Goal: Information Seeking & Learning: Find specific page/section

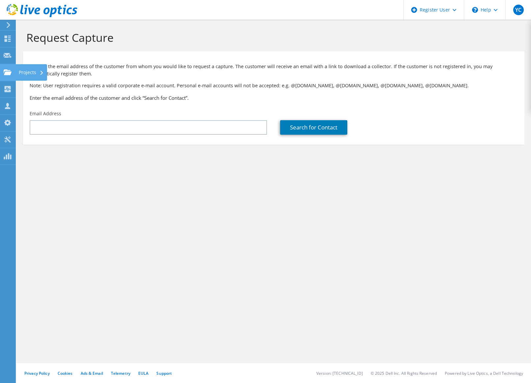
click at [10, 74] on use at bounding box center [8, 72] width 8 height 6
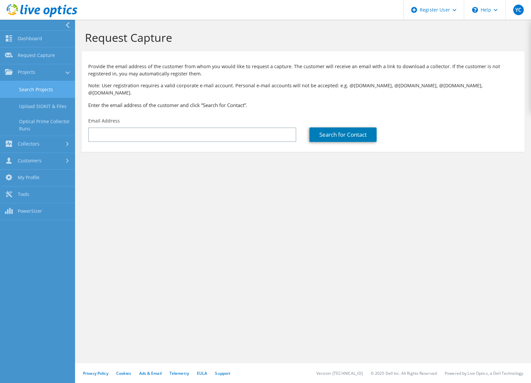
click at [42, 90] on link "Search Projects" at bounding box center [37, 89] width 75 height 17
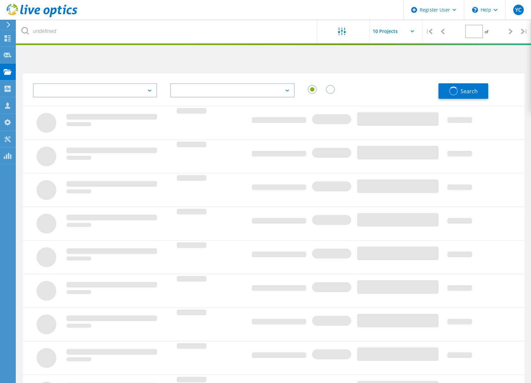
type input "1"
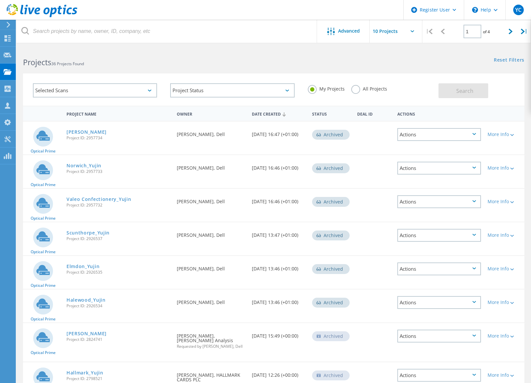
click at [357, 91] on label "All Projects" at bounding box center [369, 88] width 36 height 6
click at [0, 0] on input "All Projects" at bounding box center [0, 0] width 0 height 0
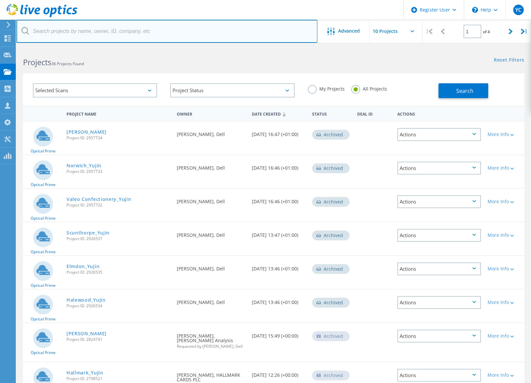
click at [177, 29] on input "text" at bounding box center [166, 31] width 301 height 23
type input "conservative"
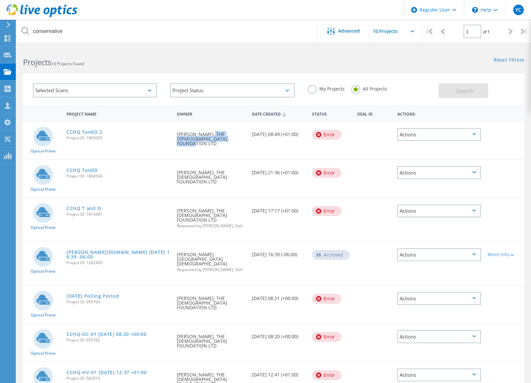
drag, startPoint x: 203, startPoint y: 134, endPoint x: 213, endPoint y: 145, distance: 14.9
click at [213, 145] on div "Requested By Paul Salter, THE CONSERVATIVE PARTY FOUNDATION LTD" at bounding box center [210, 136] width 75 height 31
drag, startPoint x: 266, startPoint y: 134, endPoint x: 275, endPoint y: 132, distance: 8.6
click at [275, 132] on div "Date Created 10/14/2022, 08:49 (+01:00)" at bounding box center [279, 132] width 60 height 22
drag, startPoint x: 275, startPoint y: 132, endPoint x: 322, endPoint y: 135, distance: 47.2
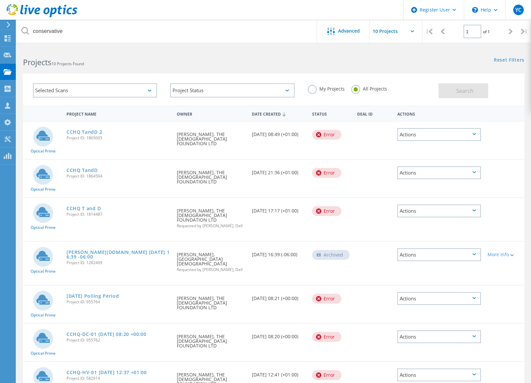
click at [322, 135] on div "Error" at bounding box center [326, 135] width 29 height 10
drag, startPoint x: 310, startPoint y: 138, endPoint x: 335, endPoint y: 139, distance: 24.4
click at [335, 139] on div "Error" at bounding box center [331, 133] width 45 height 25
click at [81, 132] on link "CCHQ TandD 2" at bounding box center [84, 132] width 36 height 5
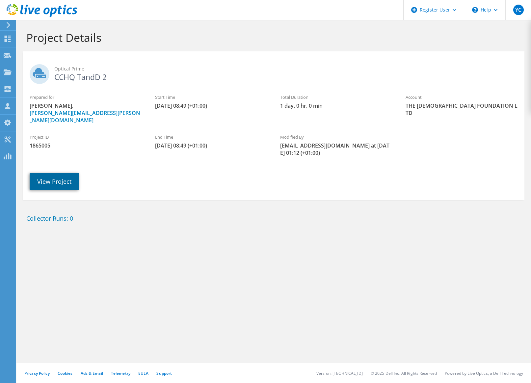
click at [53, 173] on link "View Project" at bounding box center [54, 181] width 49 height 17
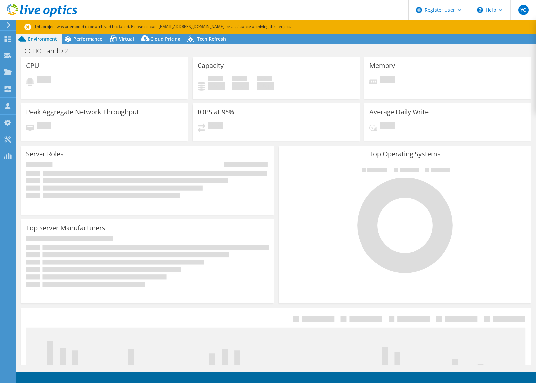
select select "USD"
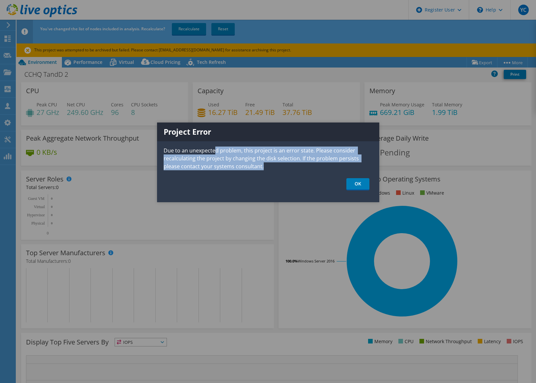
drag, startPoint x: 215, startPoint y: 151, endPoint x: 298, endPoint y: 174, distance: 86.6
click at [298, 174] on div "Project Error Due to an unexpected problem, this project is an error state. Ple…" at bounding box center [268, 162] width 222 height 80
drag, startPoint x: 298, startPoint y: 174, endPoint x: 359, endPoint y: 184, distance: 61.8
click at [359, 184] on link "OK" at bounding box center [357, 184] width 23 height 12
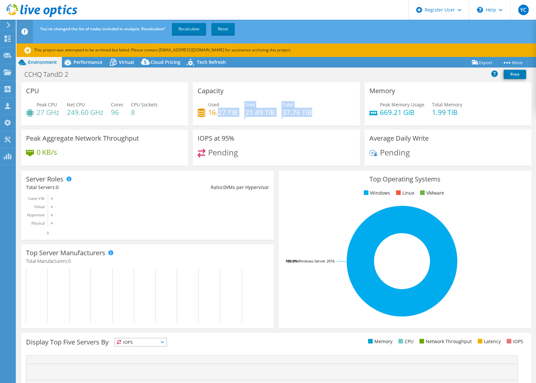
drag, startPoint x: 217, startPoint y: 114, endPoint x: 318, endPoint y: 126, distance: 102.1
click at [318, 126] on div "Capacity Used 16.27 TiB Free 21.49 TiB Total 37.76 TiB" at bounding box center [276, 105] width 172 height 47
click at [324, 181] on h3 "Top Operating Systems" at bounding box center [404, 178] width 243 height 7
drag, startPoint x: 194, startPoint y: 112, endPoint x: 417, endPoint y: 107, distance: 222.9
click at [417, 107] on div "CPU Peak CPU 27 GHz Net CPU 249.60 GHz Cores 96 CPU Sockets 8 Capacity Used 16.…" at bounding box center [276, 126] width 515 height 88
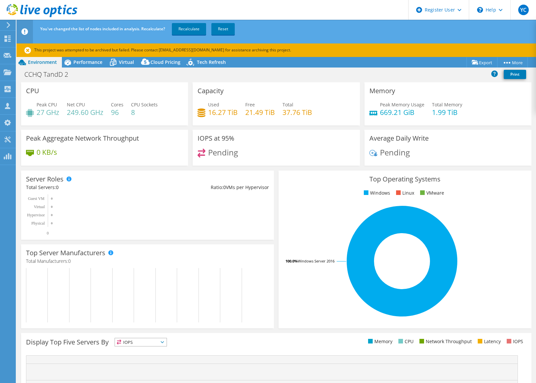
drag, startPoint x: 417, startPoint y: 107, endPoint x: 364, endPoint y: 119, distance: 54.6
click at [374, 119] on div "Peak Memory Usage 669.21 GiB Total Memory 1.99 TiB" at bounding box center [447, 111] width 157 height 21
click at [343, 115] on div "Used 16.27 TiB Free 21.49 TiB Total 37.76 TiB" at bounding box center [276, 111] width 157 height 21
click at [182, 33] on link "Recalculate" at bounding box center [189, 29] width 34 height 12
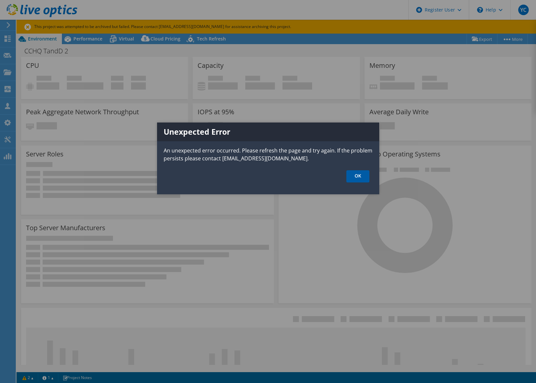
click at [348, 177] on link "OK" at bounding box center [357, 176] width 23 height 12
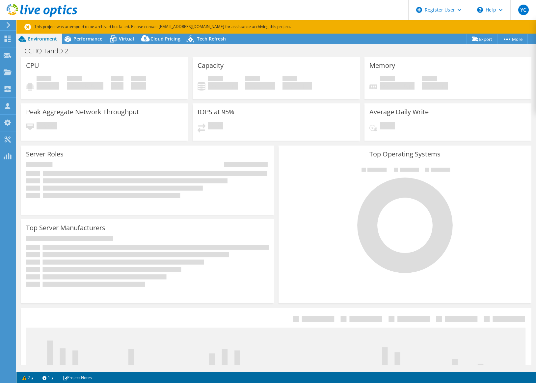
click at [279, 146] on div "Top Operating Systems Windows Linux VMware 100.0% Windows Server 2016" at bounding box center [405, 225] width 253 height 158
click at [91, 40] on span "Performance" at bounding box center [87, 39] width 29 height 6
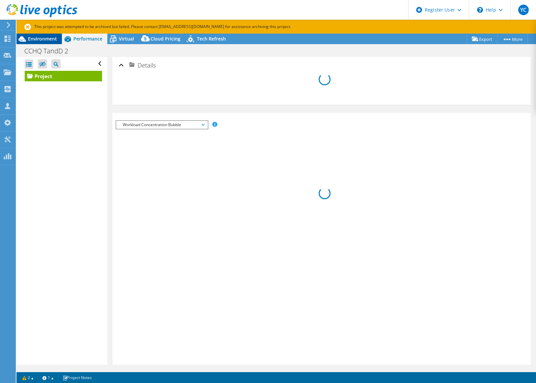
click at [57, 40] on div "Environment" at bounding box center [38, 39] width 45 height 11
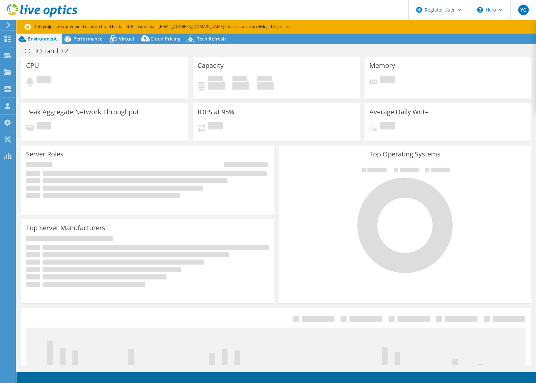
select select "USD"
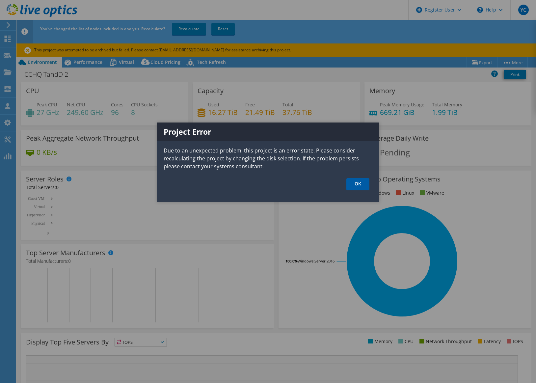
click at [359, 186] on link "OK" at bounding box center [357, 184] width 23 height 12
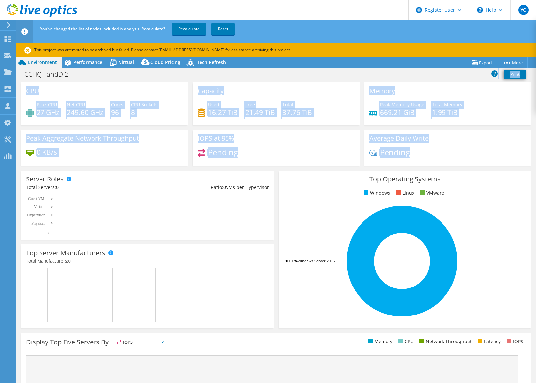
drag, startPoint x: 196, startPoint y: 80, endPoint x: 439, endPoint y: 159, distance: 255.3
click at [439, 159] on div "Project Actions Project Actions Export vSAN ReadyNode Sizer PSS Solution Request" at bounding box center [275, 238] width 519 height 363
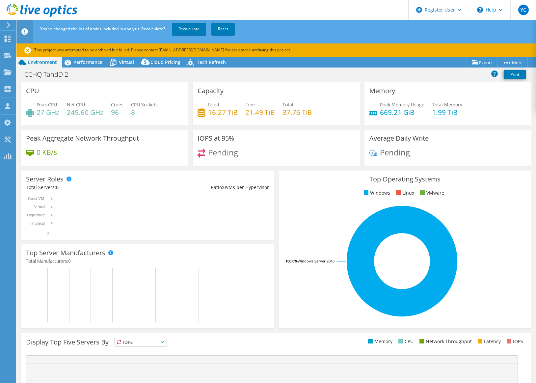
drag, startPoint x: 439, startPoint y: 159, endPoint x: 413, endPoint y: 174, distance: 30.4
click at [414, 174] on div "Top Operating Systems Windows Linux VMware 100.0% Windows Server 2016" at bounding box center [405, 250] width 253 height 158
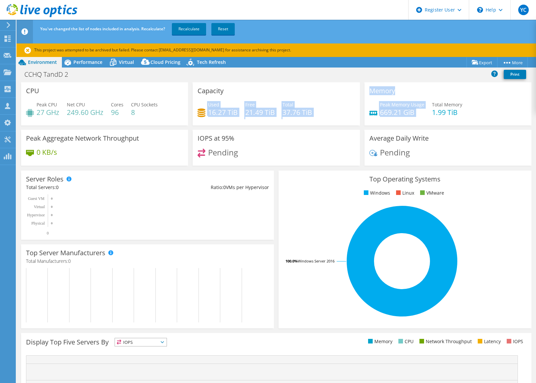
drag, startPoint x: 205, startPoint y: 115, endPoint x: 389, endPoint y: 122, distance: 183.5
click at [389, 122] on div "CPU Peak CPU 27 GHz Net CPU 249.60 GHz Cores 96 CPU Sockets 8 Capacity Used 16.…" at bounding box center [276, 126] width 515 height 88
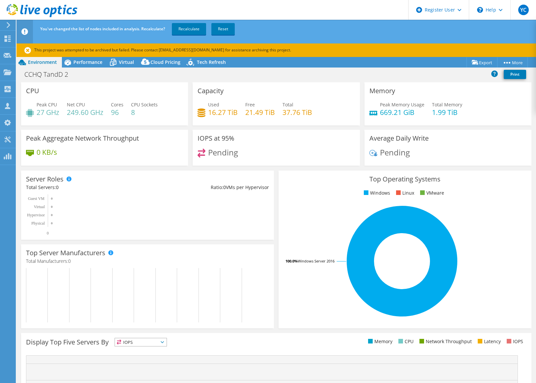
drag, startPoint x: 389, startPoint y: 122, endPoint x: 241, endPoint y: 125, distance: 147.8
click at [314, 139] on div "IOPS at 95% Pending" at bounding box center [276, 148] width 167 height 36
click at [96, 65] on span "Performance" at bounding box center [87, 62] width 29 height 6
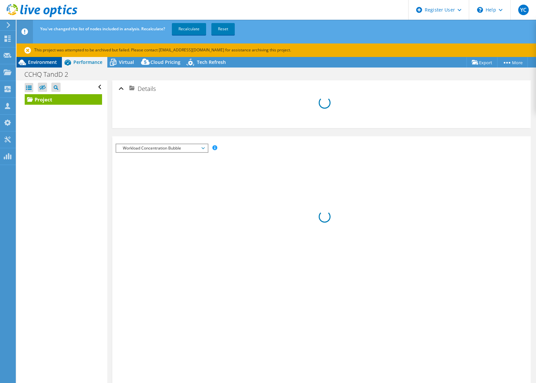
click at [52, 62] on span "Environment" at bounding box center [42, 62] width 29 height 6
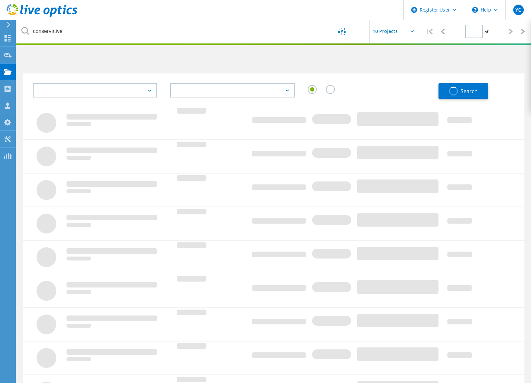
type input "1"
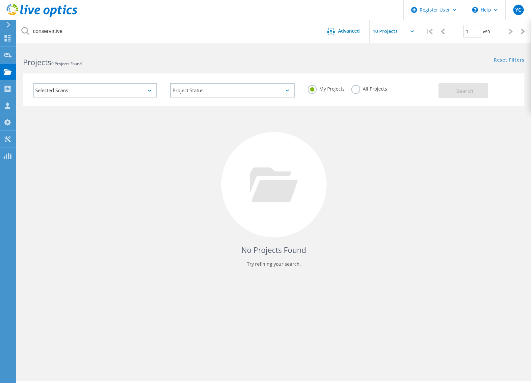
click at [371, 90] on label "All Projects" at bounding box center [369, 88] width 36 height 6
click at [0, 0] on input "All Projects" at bounding box center [0, 0] width 0 height 0
click at [442, 89] on button "Search" at bounding box center [463, 90] width 50 height 15
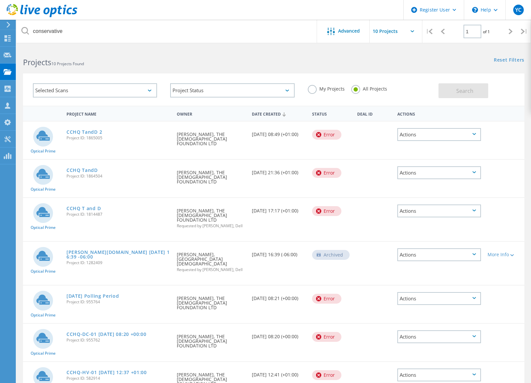
drag, startPoint x: 199, startPoint y: 282, endPoint x: 202, endPoint y: 276, distance: 6.6
click at [199, 285] on div "Requested By Paul Salter, THE CONSERVATIVE PARTY FOUNDATION LTD" at bounding box center [210, 300] width 75 height 31
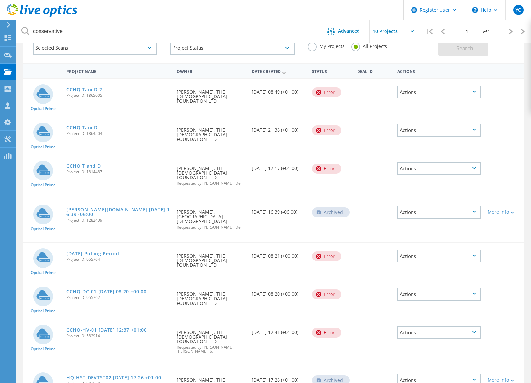
scroll to position [66, 0]
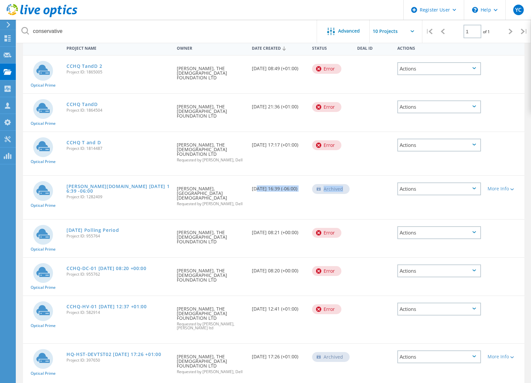
drag, startPoint x: 255, startPoint y: 175, endPoint x: 293, endPoint y: 199, distance: 44.8
click at [293, 199] on div "Optical Prime vm-a.densem.edu 2021-04-15 16:39 -06:00 Project ID: 1282409 Reque…" at bounding box center [273, 197] width 501 height 43
click at [206, 202] on span "Requested by Victoria Guerra, Dell" at bounding box center [211, 204] width 68 height 4
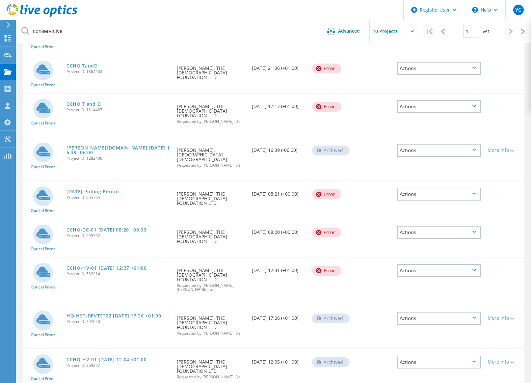
scroll to position [132, 0]
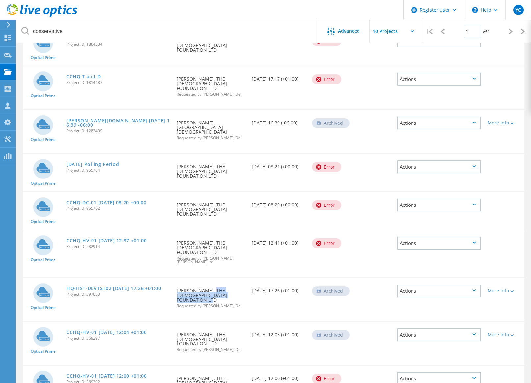
drag, startPoint x: 204, startPoint y: 263, endPoint x: 241, endPoint y: 269, distance: 37.9
click at [241, 278] on div "Requested By Paul Salter, THE CONSERVATIVE PARTY FOUNDATION LTD Requested by Ch…" at bounding box center [210, 296] width 75 height 37
click at [203, 322] on div "Requested By Paul Salter, THE CONSERVATIVE PARTY FOUNDATION LTD Requested by Ch…" at bounding box center [210, 340] width 75 height 37
drag, startPoint x: 267, startPoint y: 303, endPoint x: 277, endPoint y: 300, distance: 10.5
click at [277, 322] on div "Date Created 06/07/2017, 12:05 (+01:00)" at bounding box center [279, 333] width 60 height 22
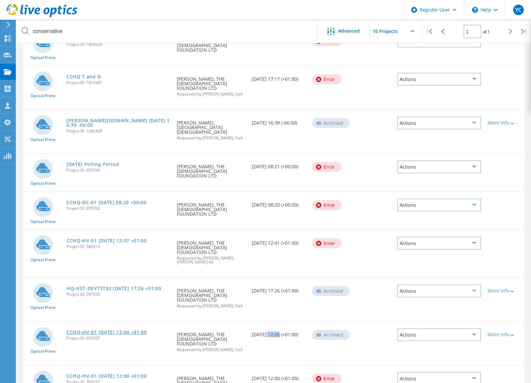
click at [129, 330] on link "CCHQ-HV-01 2017-06-07 12:04 +01:00" at bounding box center [106, 332] width 80 height 5
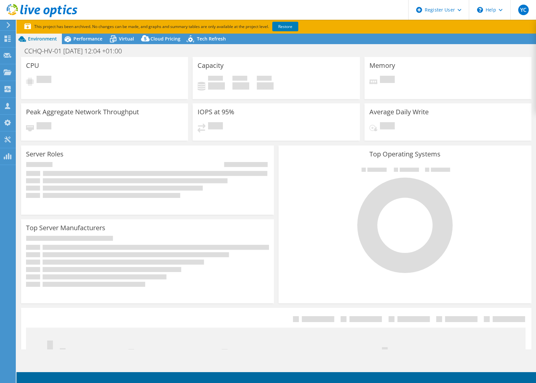
select select "USD"
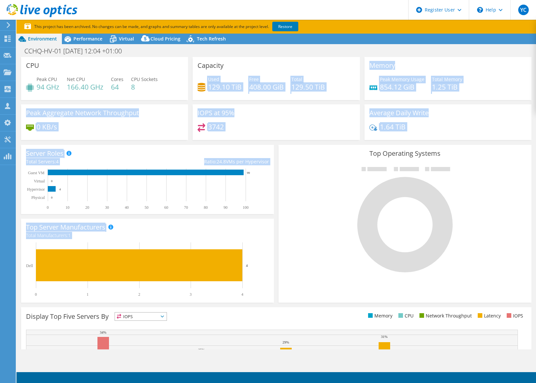
drag, startPoint x: 287, startPoint y: 64, endPoint x: 294, endPoint y: 147, distance: 83.9
click at [294, 147] on section "CPU Peak CPU 94 GHz Net CPU 166.40 GHz Cores 64 CPU Sockets 8 Capacity Used 129…" at bounding box center [275, 249] width 519 height 384
drag, startPoint x: 294, startPoint y: 147, endPoint x: 195, endPoint y: 117, distance: 103.2
click at [261, 146] on div "Server Roles Physical Servers represent bare metal servers that were targets of…" at bounding box center [147, 179] width 253 height 69
click at [234, 115] on div "IOPS at 95% 3742" at bounding box center [276, 122] width 167 height 36
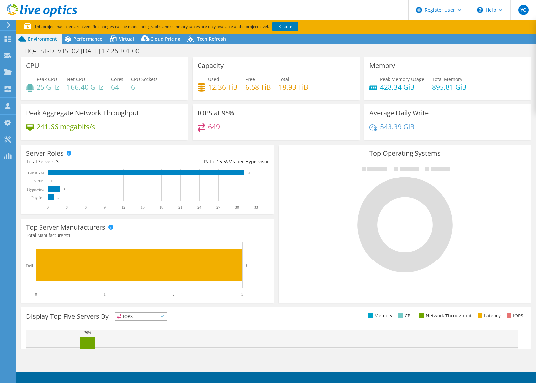
select select "USD"
click at [282, 97] on div "Capacity Used 12.36 TiB Free 6.58 TiB Total 18.93 TiB" at bounding box center [276, 78] width 167 height 43
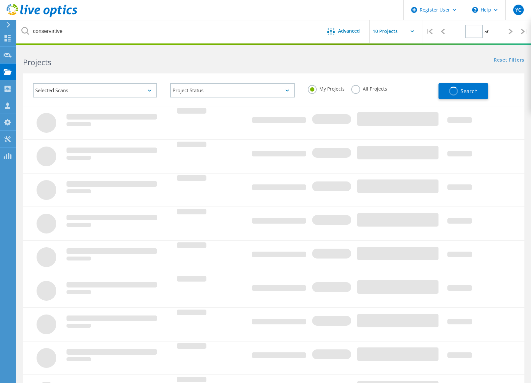
type input "1"
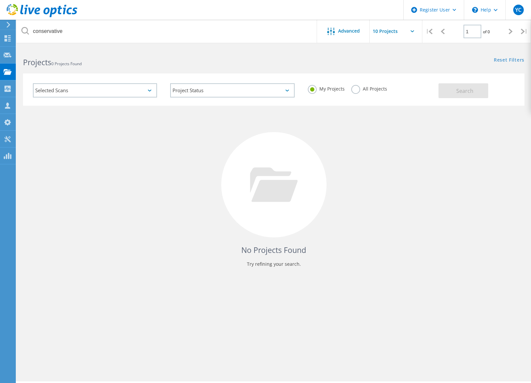
click at [351, 88] on label "All Projects" at bounding box center [369, 88] width 36 height 6
click at [0, 0] on input "All Projects" at bounding box center [0, 0] width 0 height 0
click at [464, 90] on span "Search" at bounding box center [464, 90] width 17 height 7
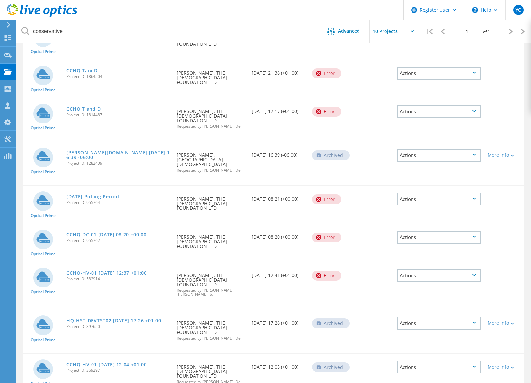
scroll to position [142, 0]
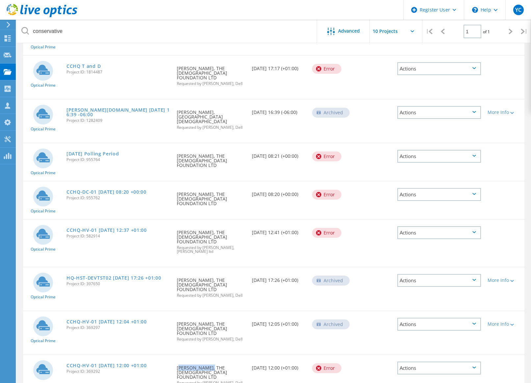
drag, startPoint x: 177, startPoint y: 331, endPoint x: 202, endPoint y: 330, distance: 25.4
click at [202, 355] on div "Requested By Paul Salter, THE CONSERVATIVE PARTY FOUNDATION LTD Requested by Ch…" at bounding box center [210, 373] width 75 height 37
click at [226, 355] on div "Requested By Paul Salter, THE CONSERVATIVE PARTY FOUNDATION LTD Requested by Ch…" at bounding box center [210, 373] width 75 height 37
drag, startPoint x: 203, startPoint y: 342, endPoint x: 222, endPoint y: 339, distance: 19.3
click at [222, 381] on span "Requested by Chris Flett, Dell" at bounding box center [211, 383] width 68 height 4
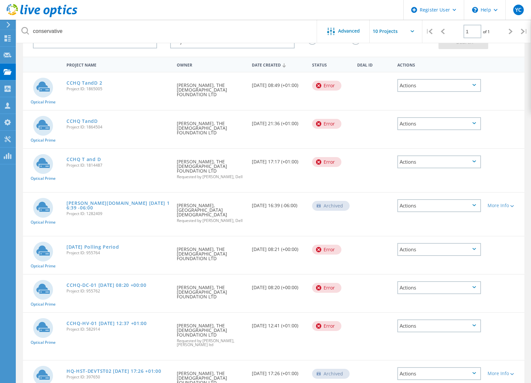
scroll to position [43, 0]
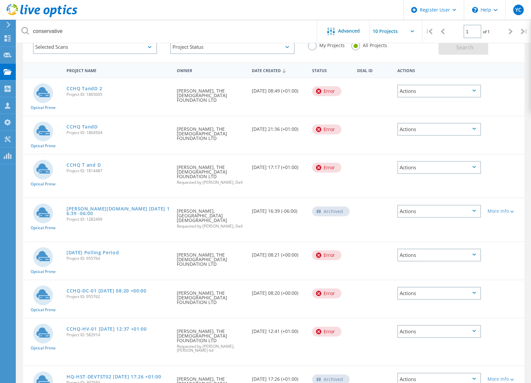
click at [191, 181] on div "Requested By Paul Salter, THE CONSERVATIVE PARTY FOUNDATION LTD Requested by Ch…" at bounding box center [210, 175] width 75 height 43
drag, startPoint x: 202, startPoint y: 170, endPoint x: 225, endPoint y: 168, distance: 22.8
click at [225, 180] on span "Requested by Chris Puffett, Dell" at bounding box center [211, 182] width 68 height 4
copy span "Chris Puffett"
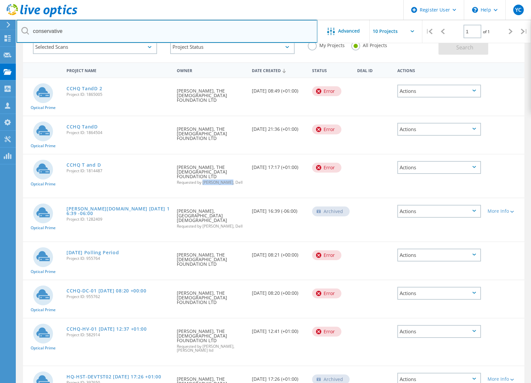
drag, startPoint x: 151, startPoint y: 34, endPoint x: 165, endPoint y: 14, distance: 24.0
click at [151, 34] on input "conservative" at bounding box center [166, 31] width 301 height 23
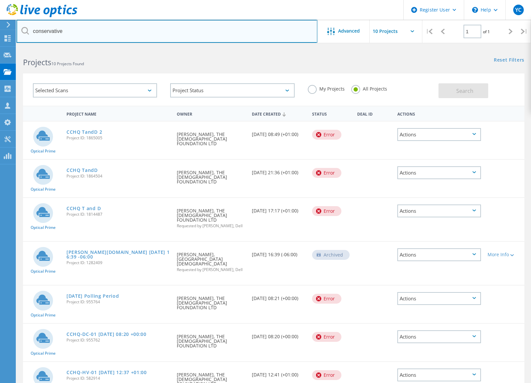
scroll to position [99, 0]
